Goal: Task Accomplishment & Management: Use online tool/utility

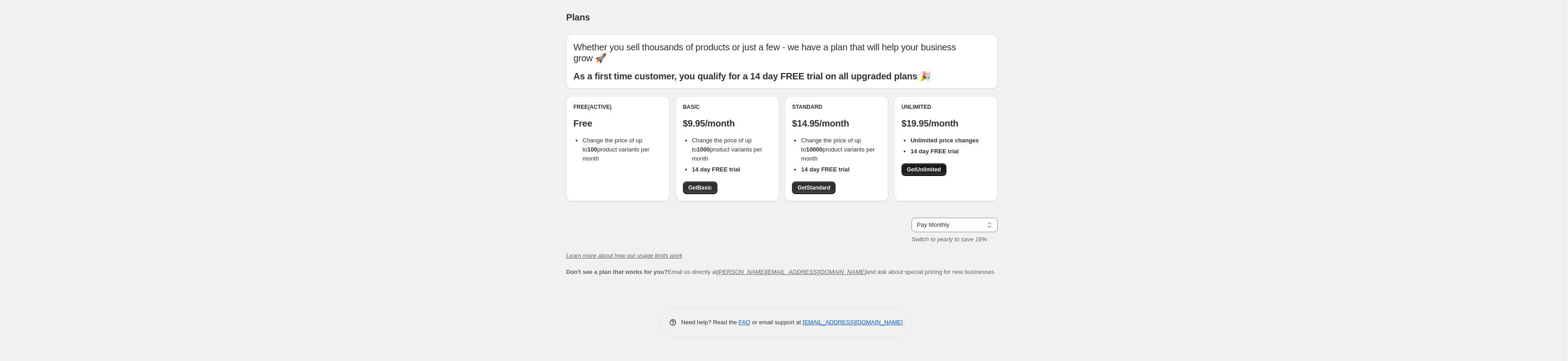
click at [930, 164] on link "Get Unlimited" at bounding box center [923, 170] width 45 height 12
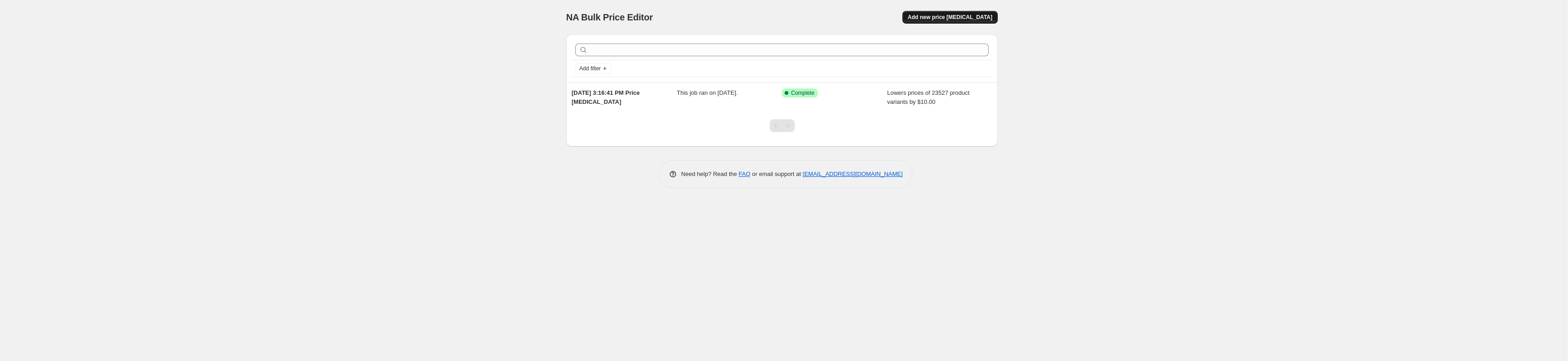
click at [974, 18] on span "Add new price [MEDICAL_DATA]" at bounding box center [950, 18] width 85 height 7
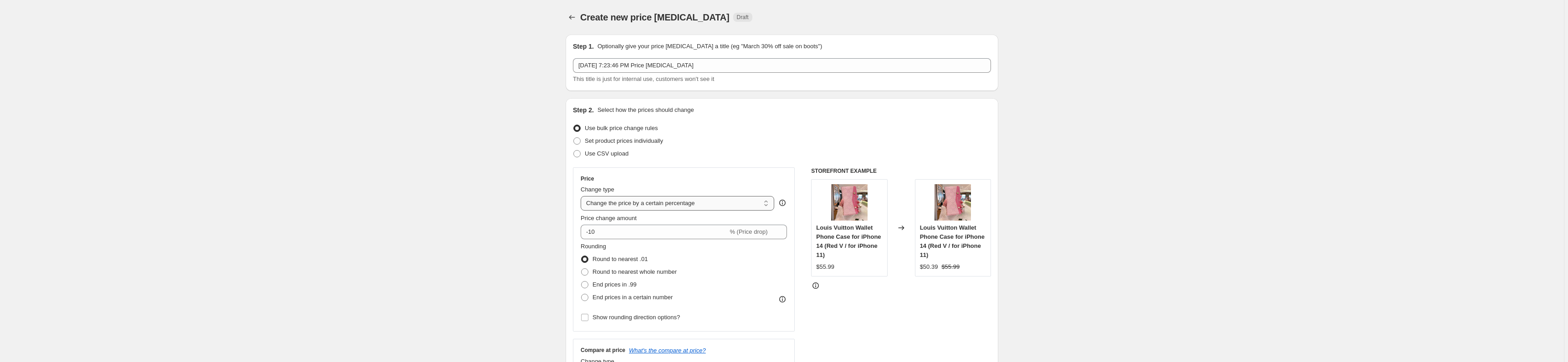
click at [611, 201] on select "Change the price to a certain amount Change the price by a certain amount Chang…" at bounding box center [677, 204] width 194 height 15
select select "by"
click at [582, 196] on select "Change the price to a certain amount Change the price by a certain amount Chang…" at bounding box center [677, 204] width 194 height 15
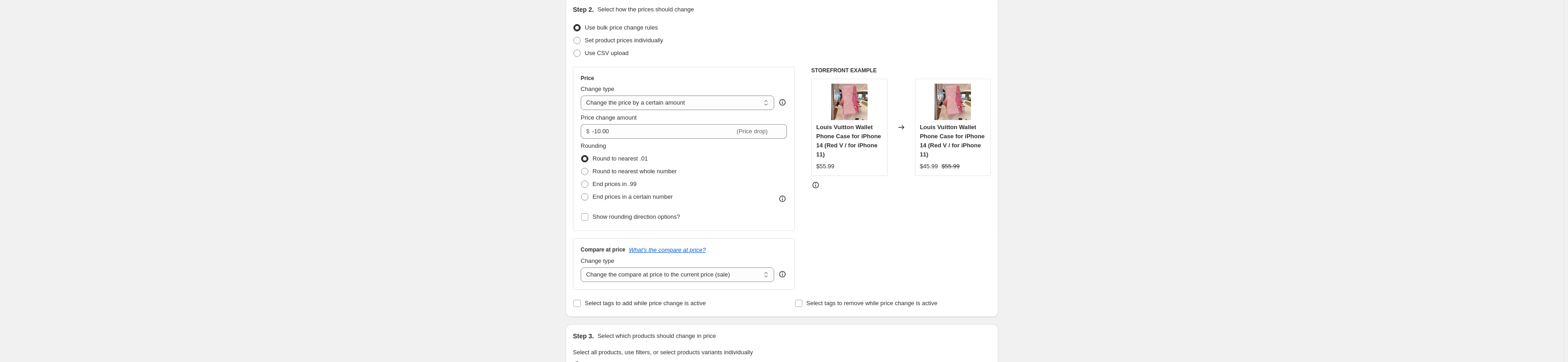
scroll to position [87, 0]
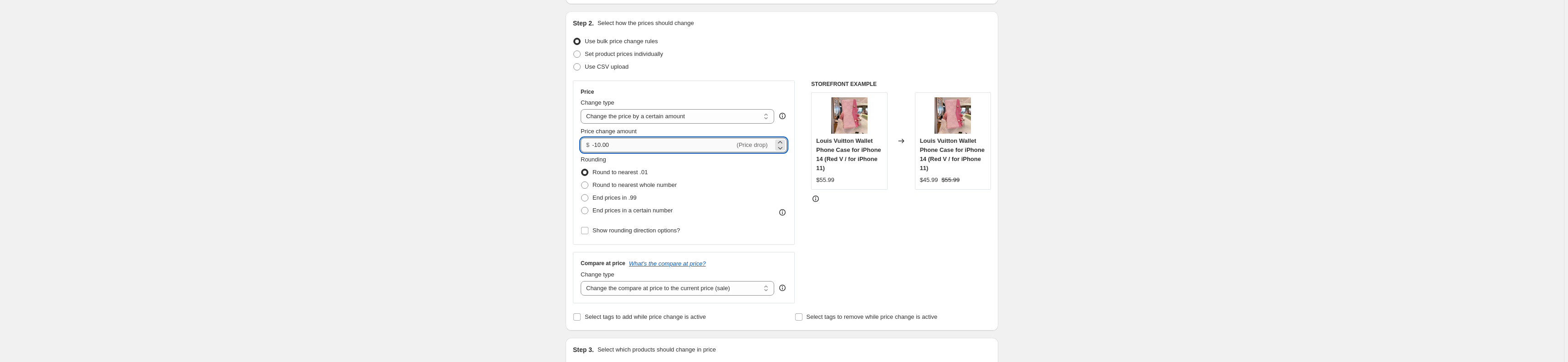
drag, startPoint x: 603, startPoint y: 144, endPoint x: 597, endPoint y: 144, distance: 6.0
click at [597, 144] on input "-10.00" at bounding box center [663, 145] width 142 height 15
drag, startPoint x: 606, startPoint y: 159, endPoint x: 498, endPoint y: 175, distance: 109.2
drag, startPoint x: 610, startPoint y: 148, endPoint x: 596, endPoint y: 152, distance: 14.6
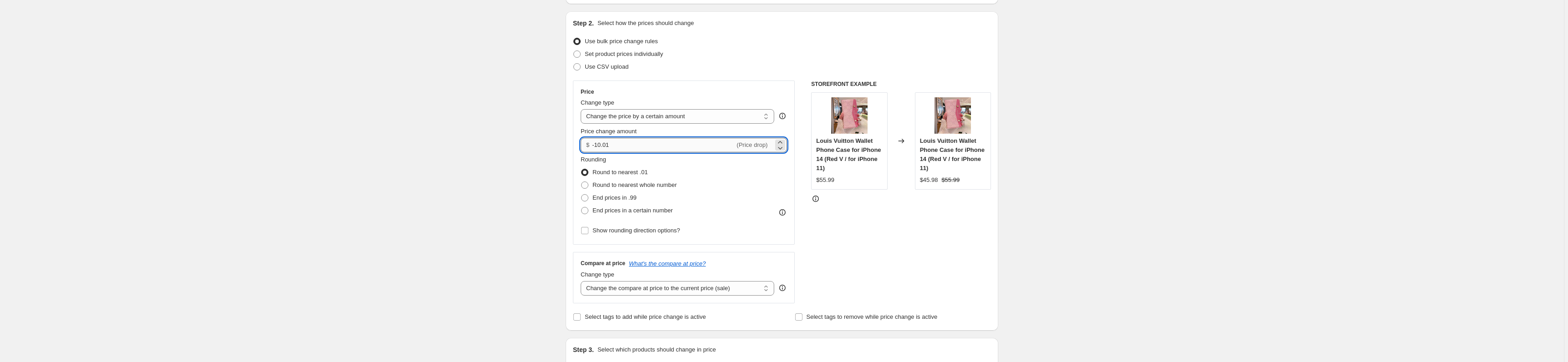
click at [596, 152] on input "-10.01" at bounding box center [663, 145] width 142 height 15
type input "-8.00"
click at [568, 141] on div "Step 2. Select how the prices should change Use bulk price change rules Set pro…" at bounding box center [781, 171] width 433 height 319
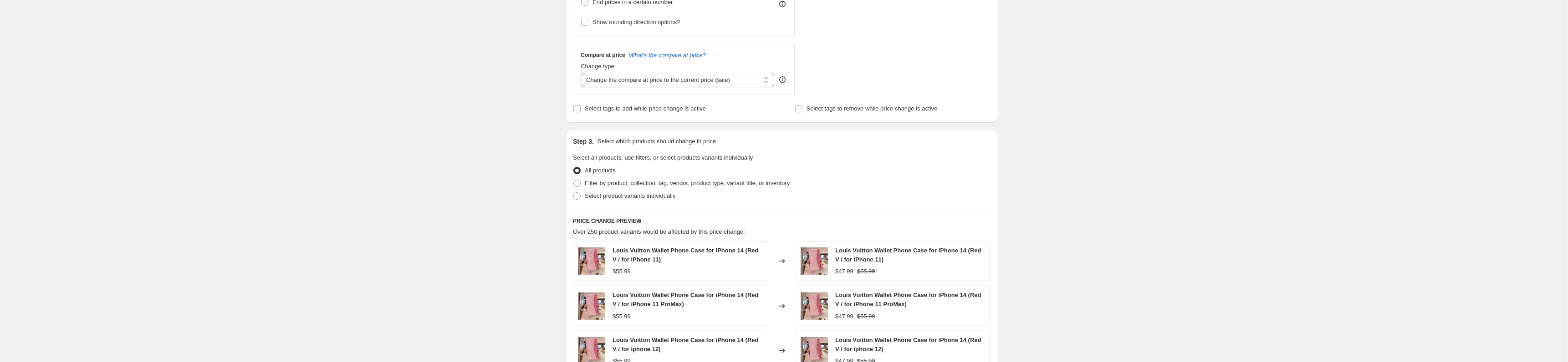
scroll to position [306, 0]
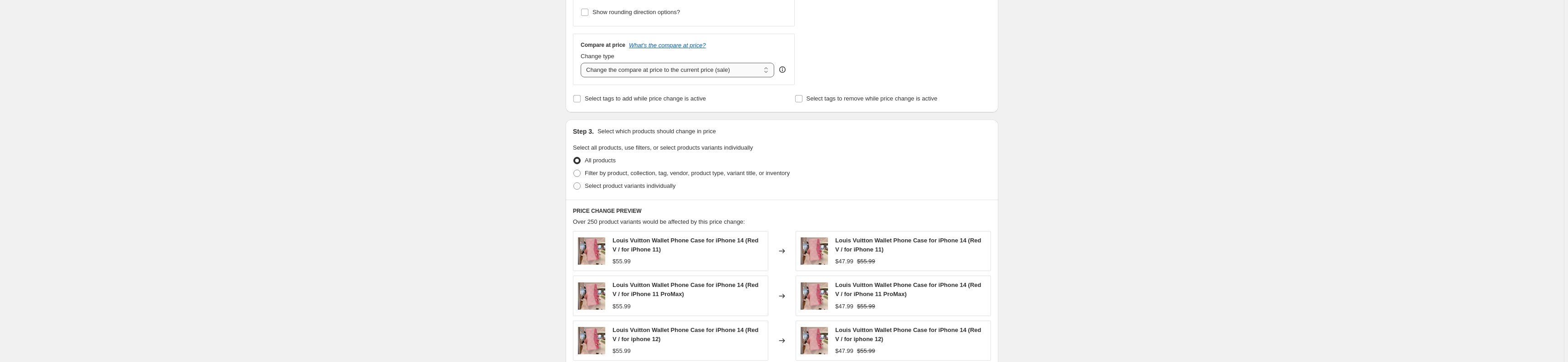
click at [628, 70] on select "Change the compare at price to the current price (sale) Change the compare at p…" at bounding box center [677, 70] width 194 height 15
select select "remove"
click at [582, 63] on select "Change the compare at price to the current price (sale) Change the compare at p…" at bounding box center [677, 70] width 194 height 15
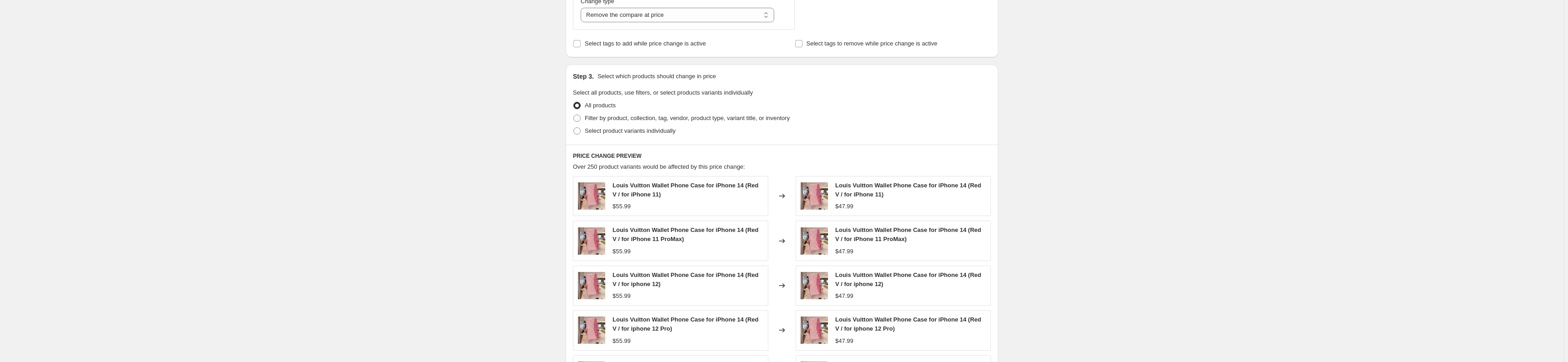
scroll to position [561, 0]
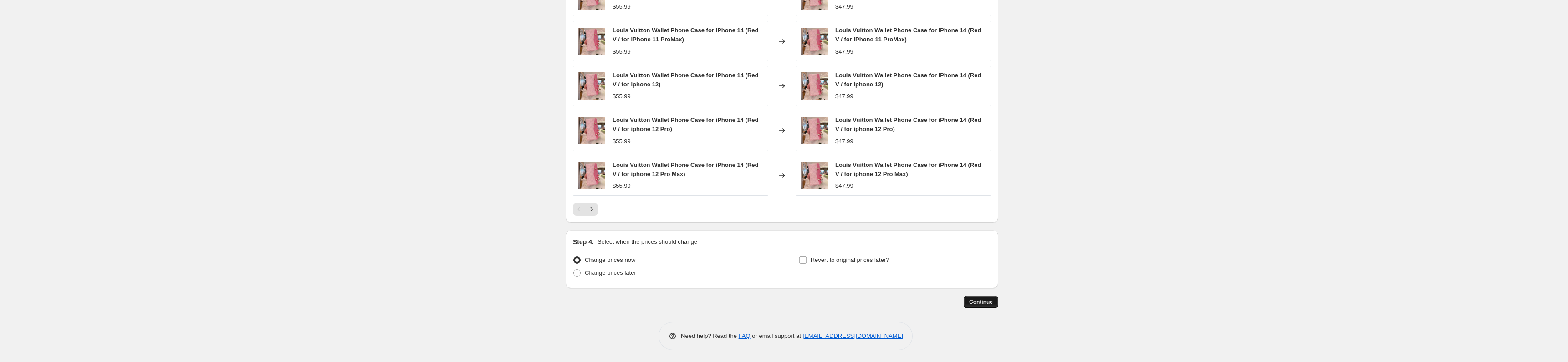
click at [976, 298] on span "Continue" at bounding box center [981, 302] width 23 height 7
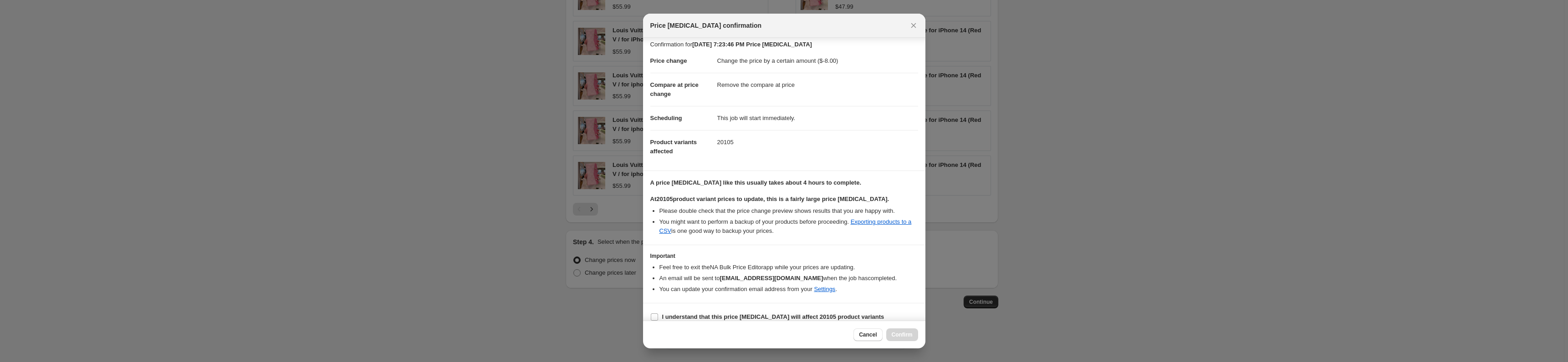
scroll to position [14, 0]
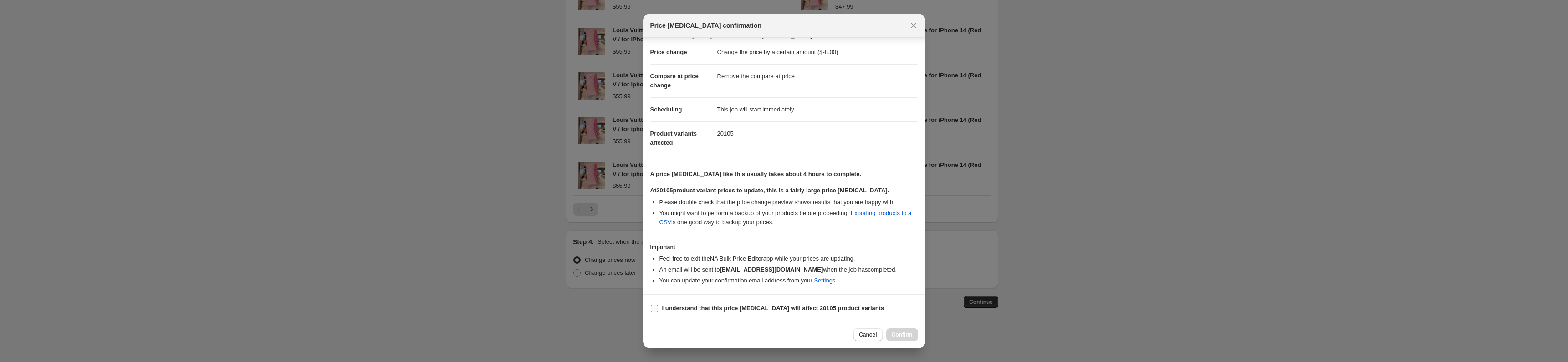
click at [820, 302] on label "I understand that this price [MEDICAL_DATA] will affect 20105 product variants" at bounding box center [767, 308] width 234 height 12
click at [658, 305] on input "I understand that this price [MEDICAL_DATA] will affect 20105 product variants" at bounding box center [655, 309] width 7 height 7
checkbox input "true"
click at [894, 333] on span "Confirm" at bounding box center [902, 335] width 21 height 7
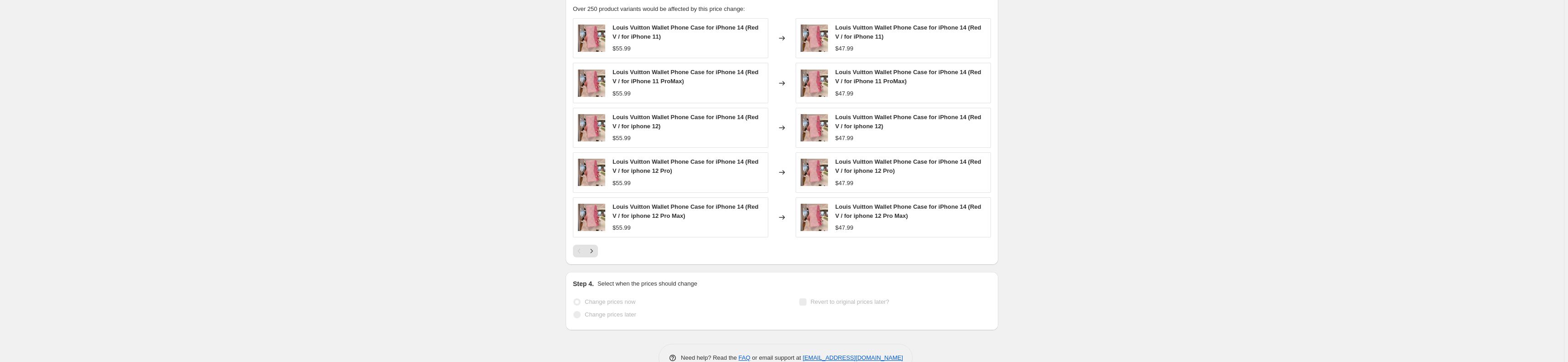
scroll to position [584, 0]
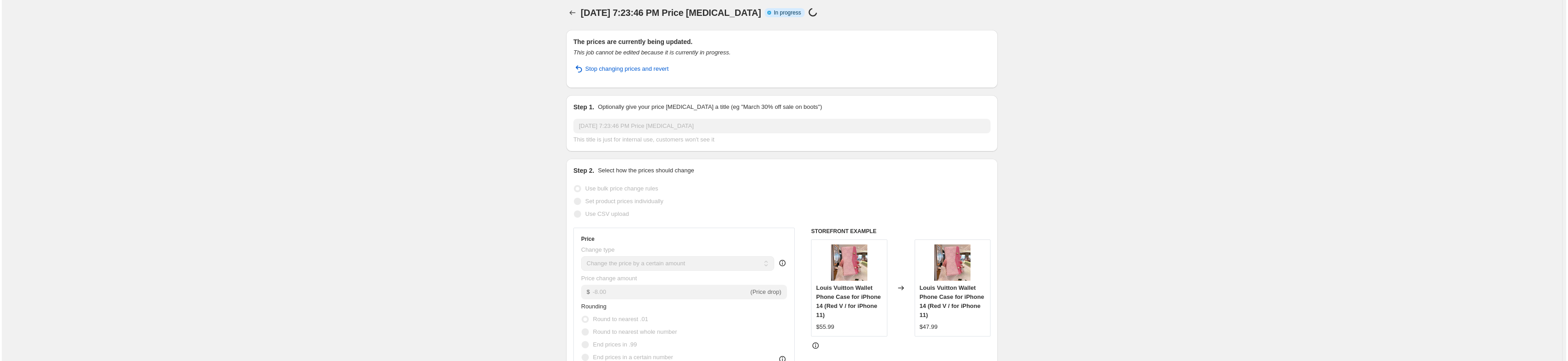
scroll to position [0, 0]
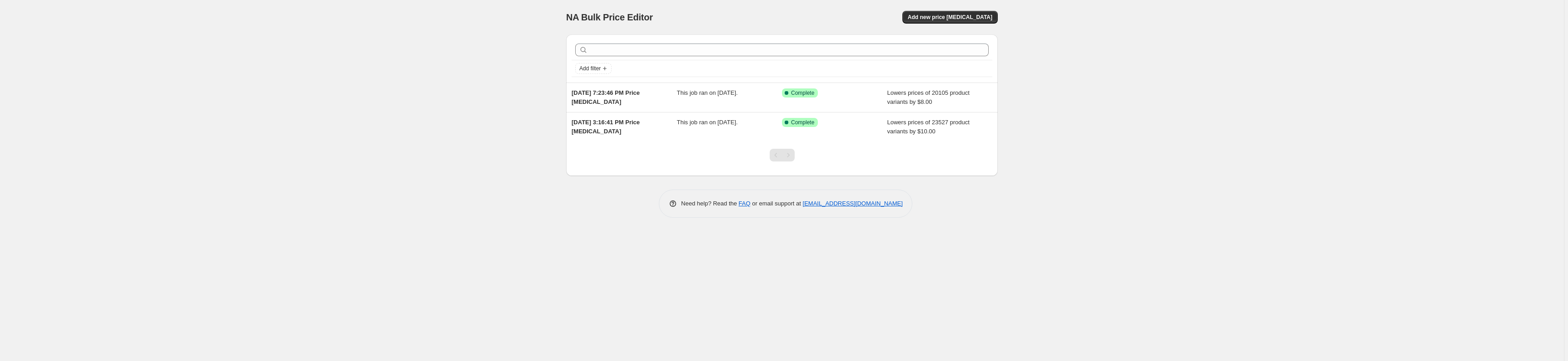
drag, startPoint x: 1521, startPoint y: 9, endPoint x: 1477, endPoint y: 16, distance: 44.6
click at [1521, 9] on div "NA Bulk Price Editor. This page is ready NA Bulk Price Editor Add new price [ME…" at bounding box center [782, 180] width 1564 height 361
